Goal: Information Seeking & Learning: Learn about a topic

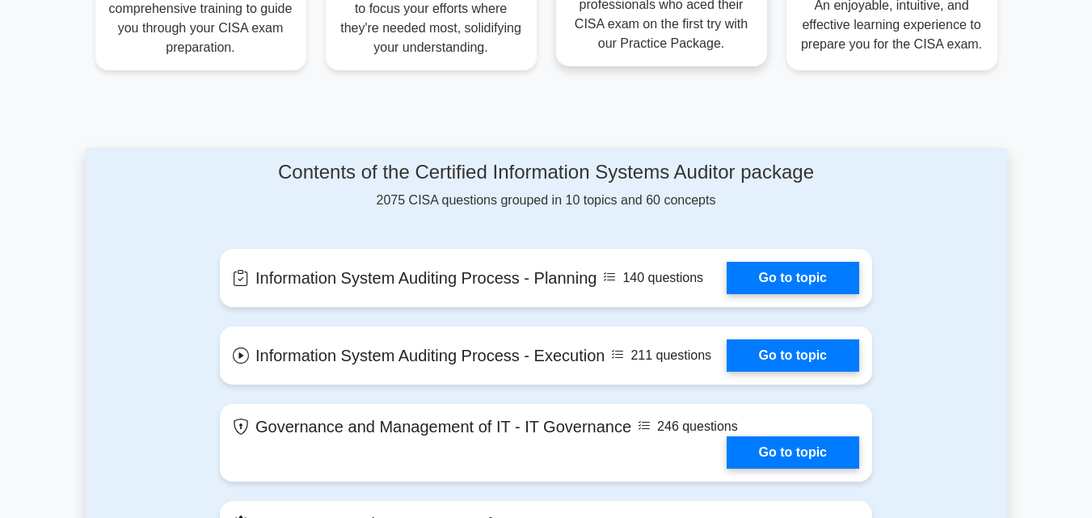
scroll to position [647, 0]
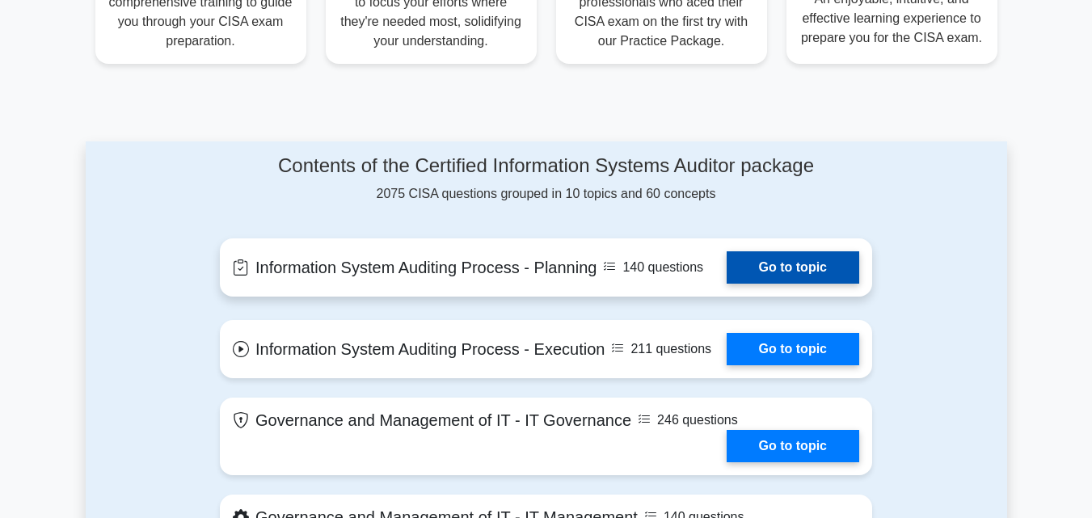
click at [800, 265] on link "Go to topic" at bounding box center [793, 267] width 133 height 32
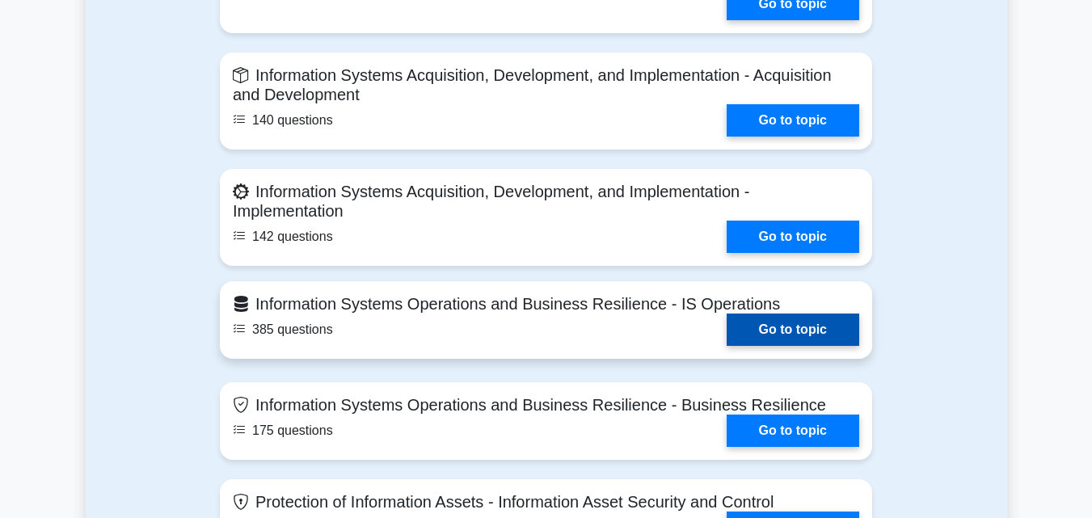
scroll to position [1293, 0]
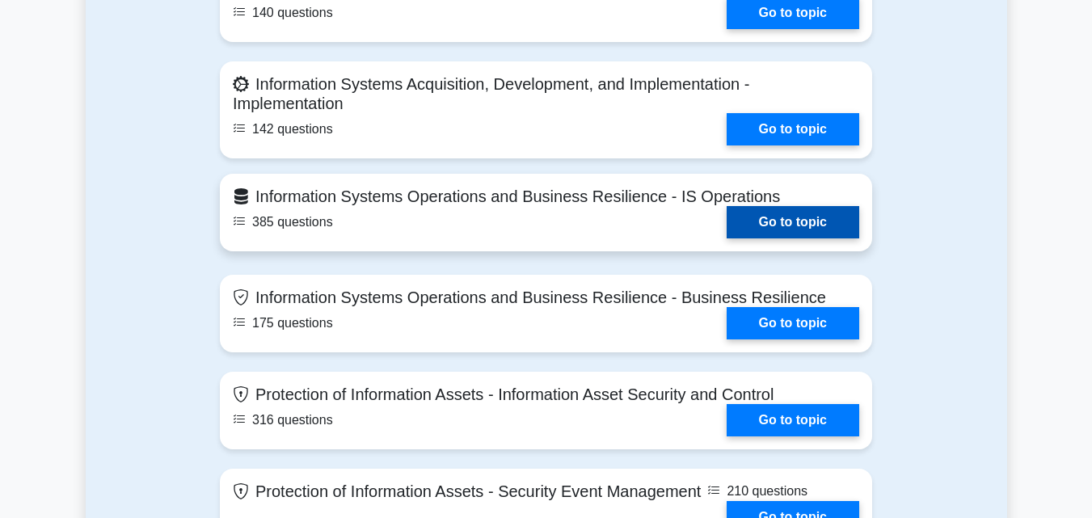
click at [776, 225] on link "Go to topic" at bounding box center [793, 222] width 133 height 32
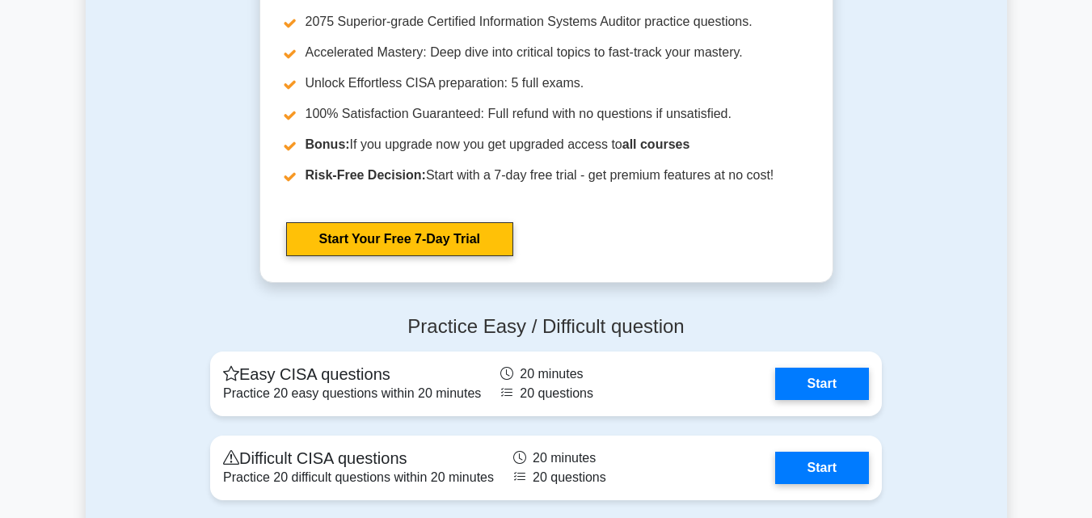
scroll to position [2182, 0]
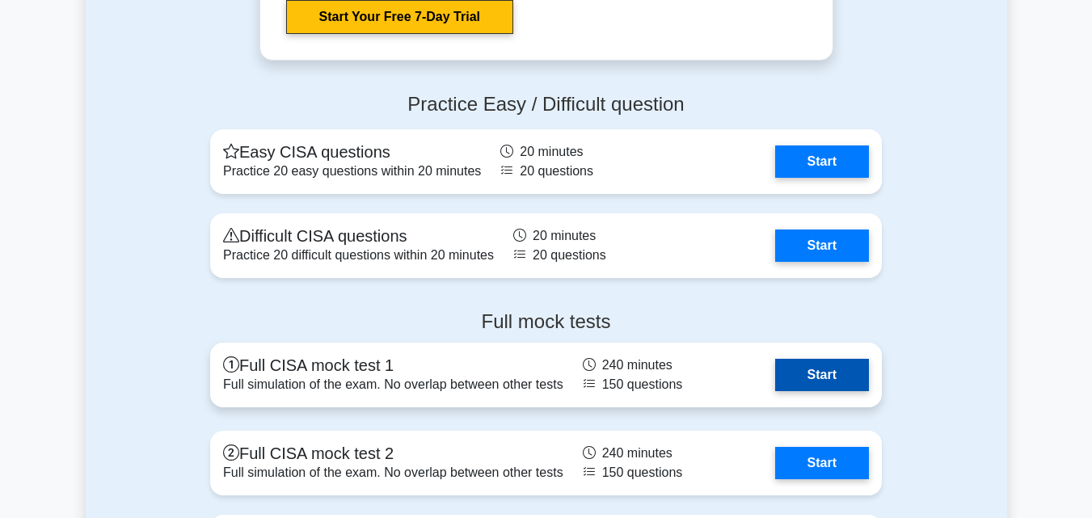
click at [818, 377] on link "Start" at bounding box center [822, 375] width 94 height 32
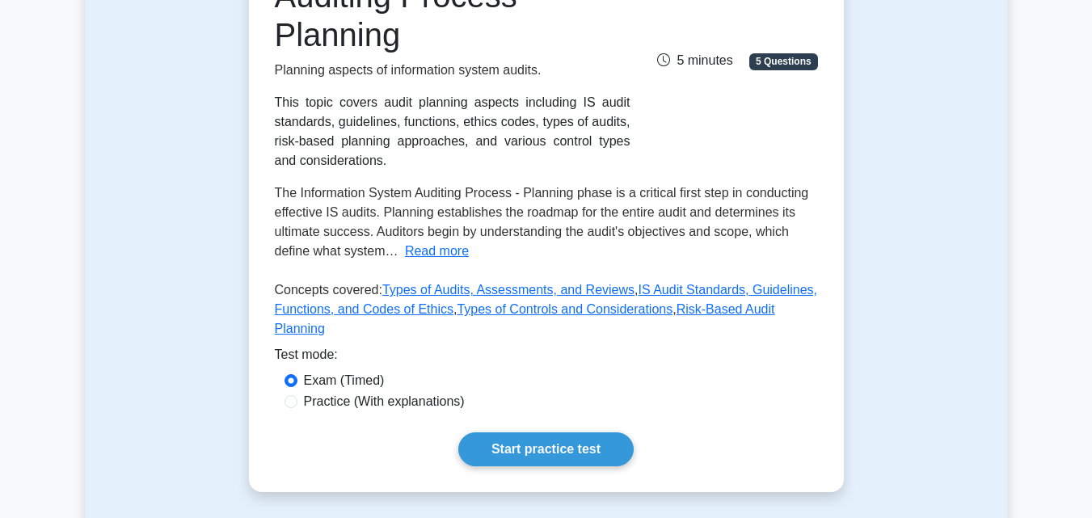
scroll to position [323, 0]
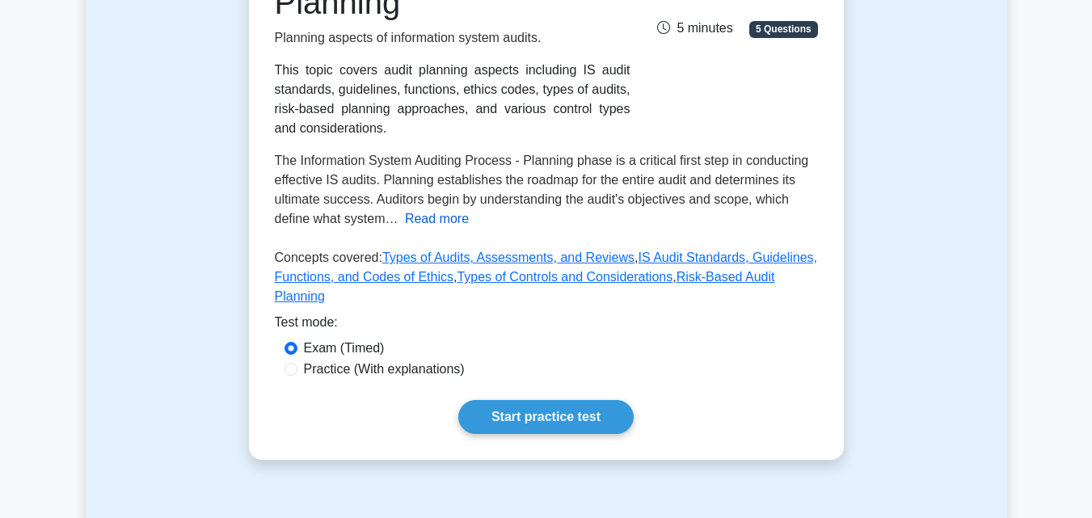
click at [419, 222] on button "Read more" at bounding box center [437, 218] width 64 height 19
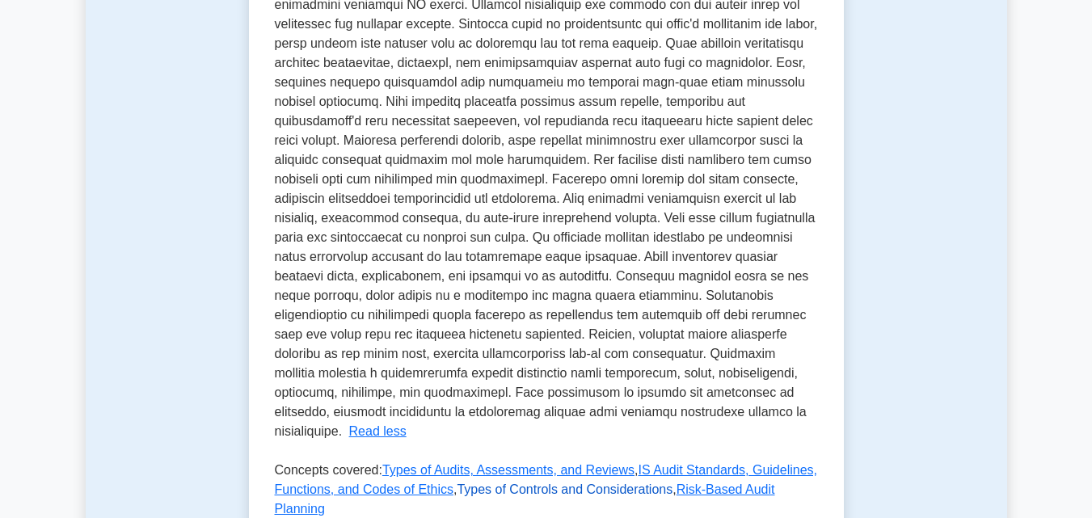
scroll to position [647, 0]
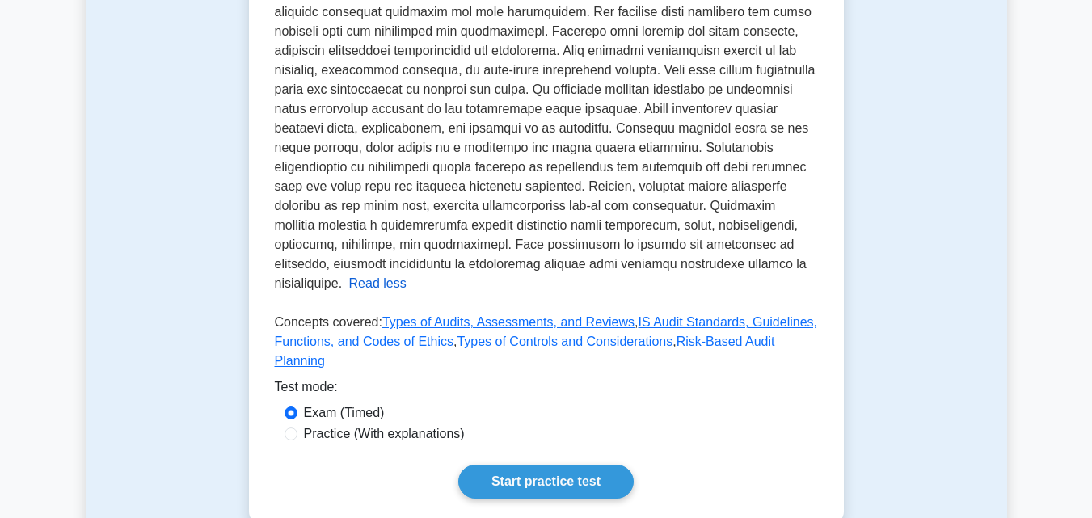
click at [349, 287] on button "Read less" at bounding box center [377, 283] width 57 height 19
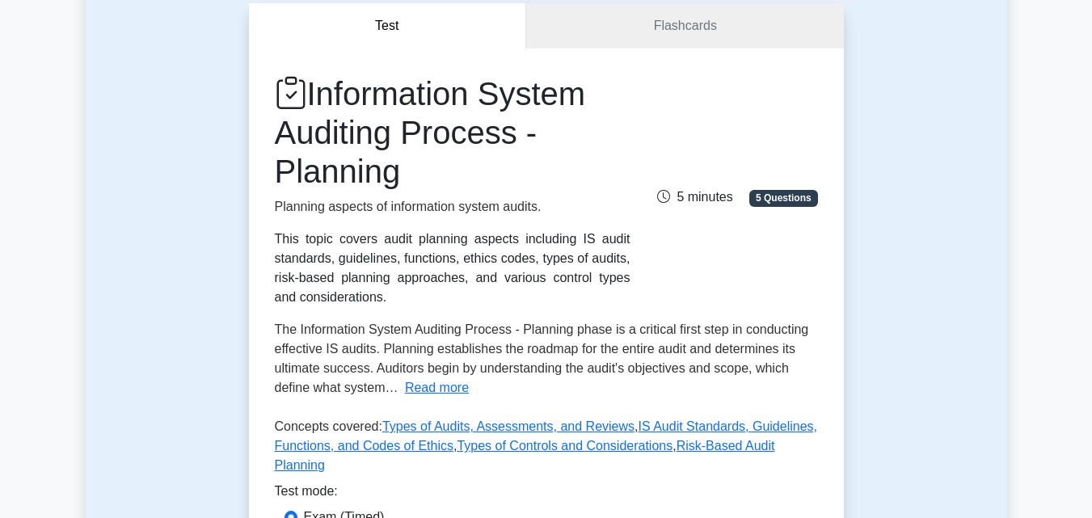
scroll to position [0, 0]
